Goal: Find specific page/section: Find specific page/section

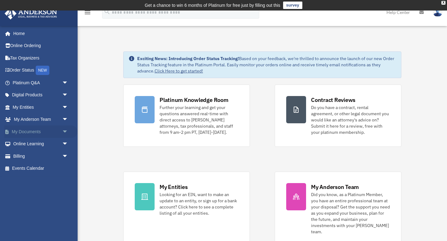
click at [31, 132] on link "My Documents arrow_drop_down" at bounding box center [40, 132] width 73 height 12
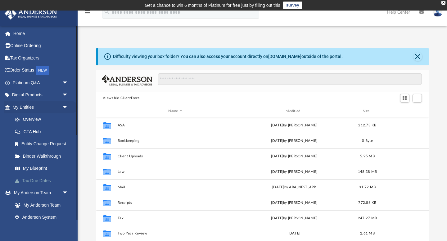
scroll to position [141, 332]
click at [65, 108] on span "arrow_drop_down" at bounding box center [68, 107] width 12 height 13
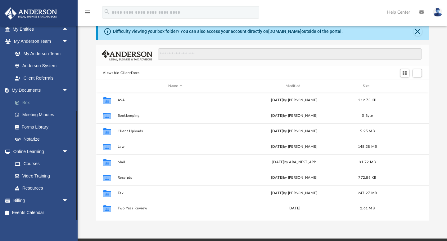
scroll to position [38, 0]
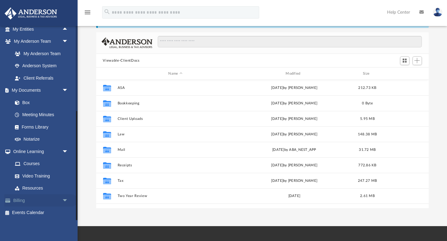
click at [20, 200] on link "Billing arrow_drop_down" at bounding box center [40, 200] width 73 height 12
